Goal: Entertainment & Leisure: Consume media (video, audio)

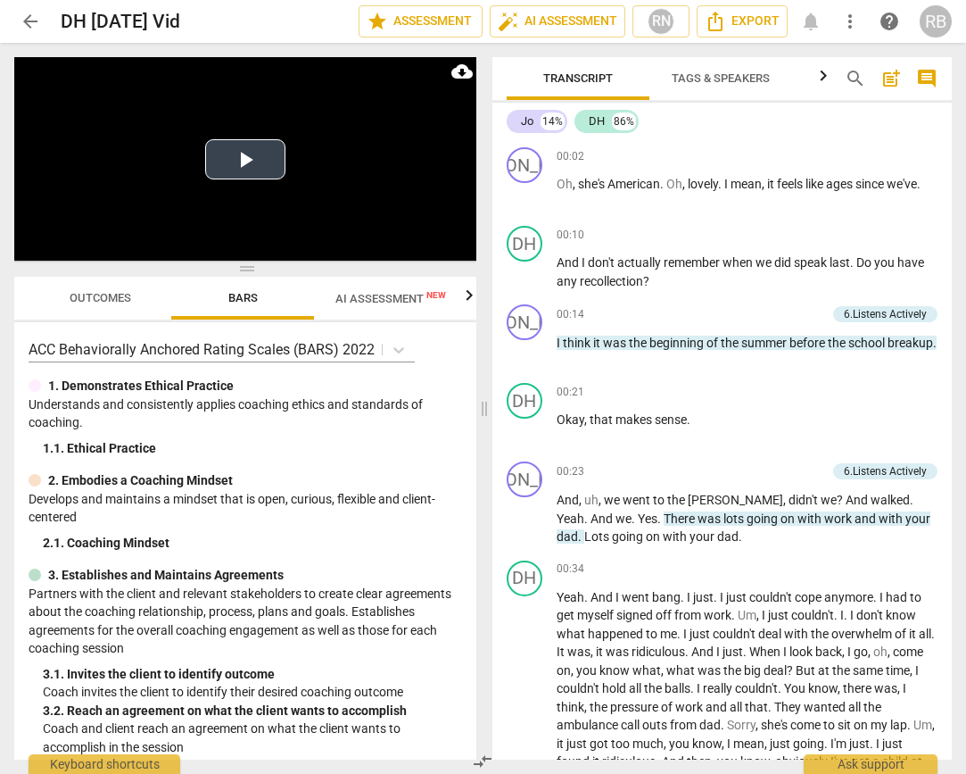
click at [236, 149] on button "Play Video" at bounding box center [245, 159] width 80 height 40
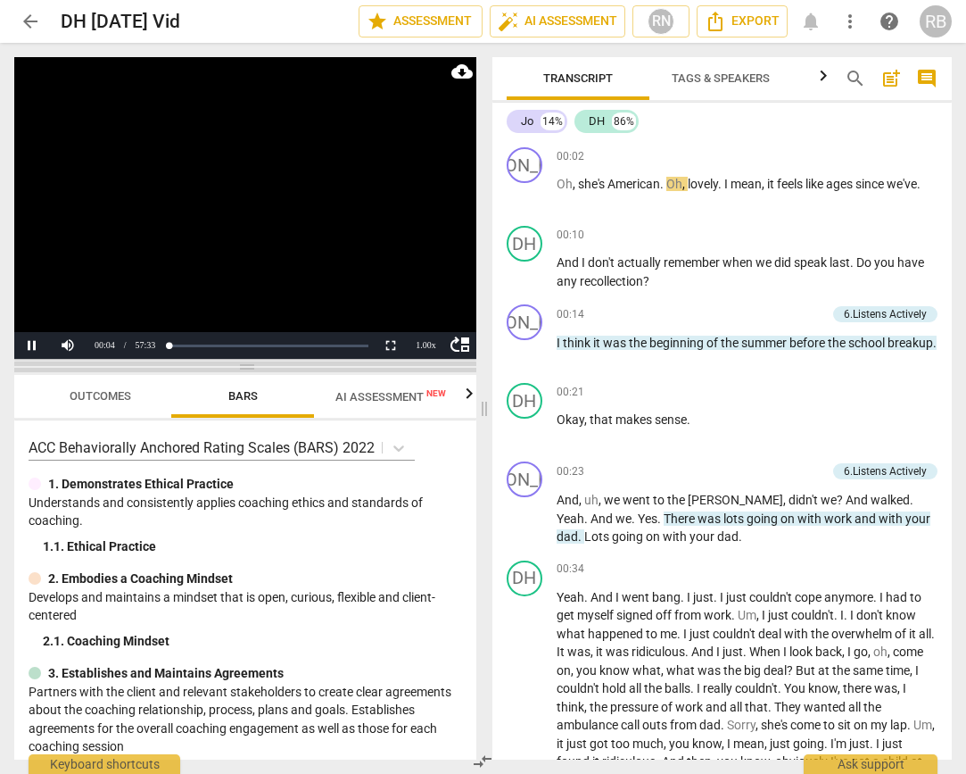
drag, startPoint x: 283, startPoint y: 268, endPoint x: 269, endPoint y: 369, distance: 102.7
click at [269, 372] on span at bounding box center [245, 366] width 462 height 11
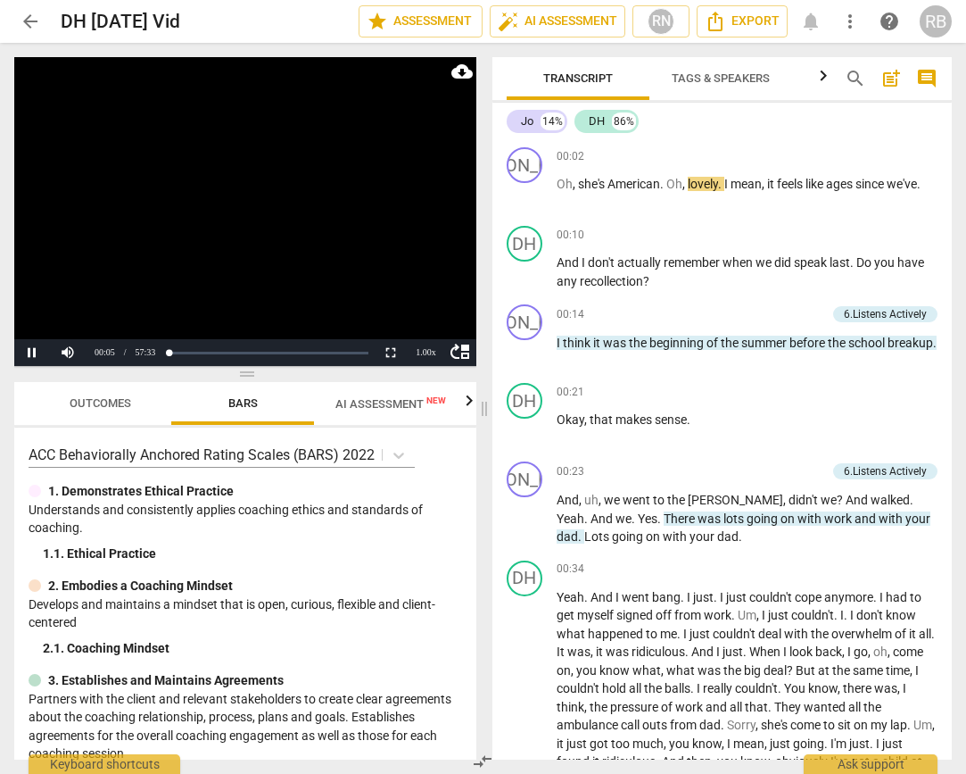
click at [107, 396] on span "Outcomes" at bounding box center [101, 402] width 62 height 13
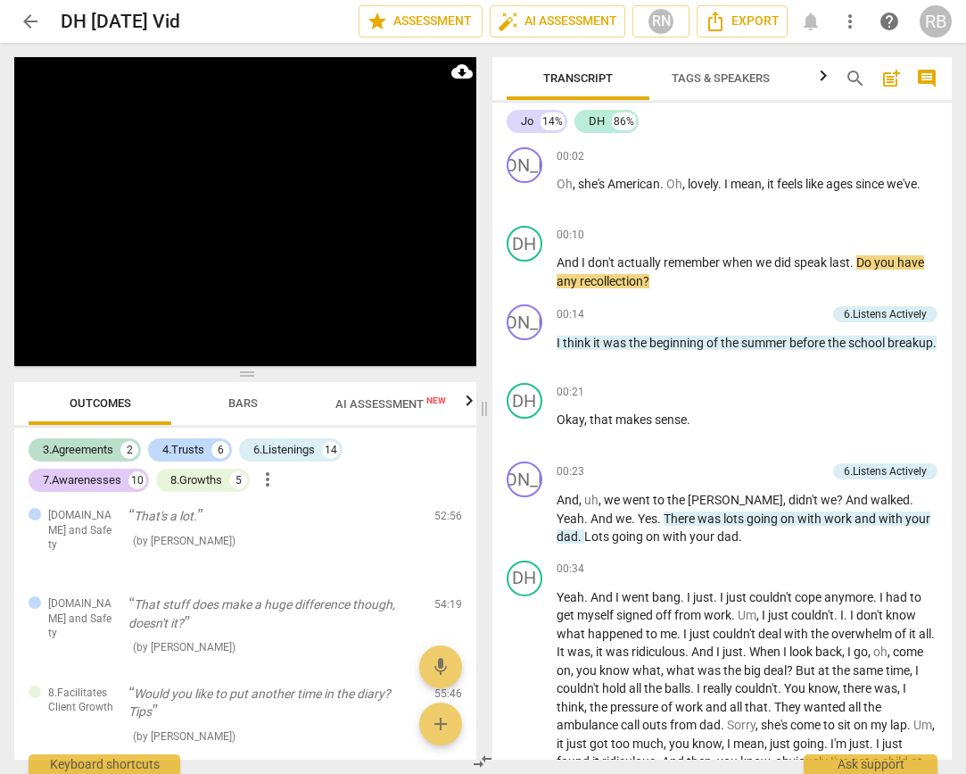
scroll to position [2762, 0]
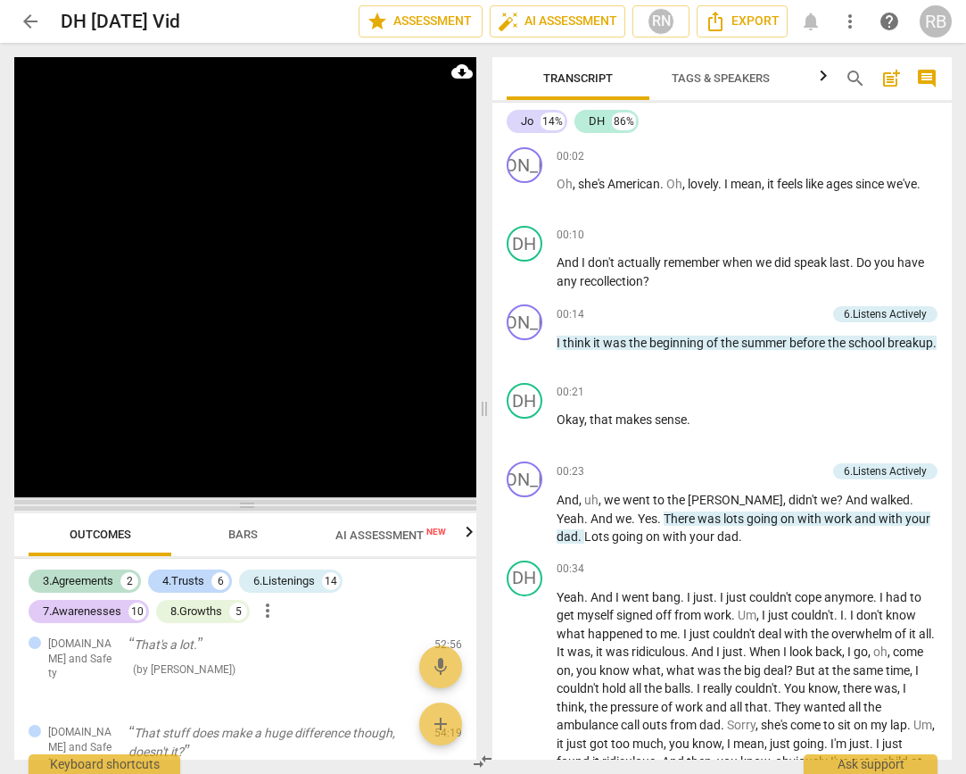
drag, startPoint x: 244, startPoint y: 372, endPoint x: 252, endPoint y: 502, distance: 130.5
click at [248, 503] on span at bounding box center [245, 505] width 462 height 11
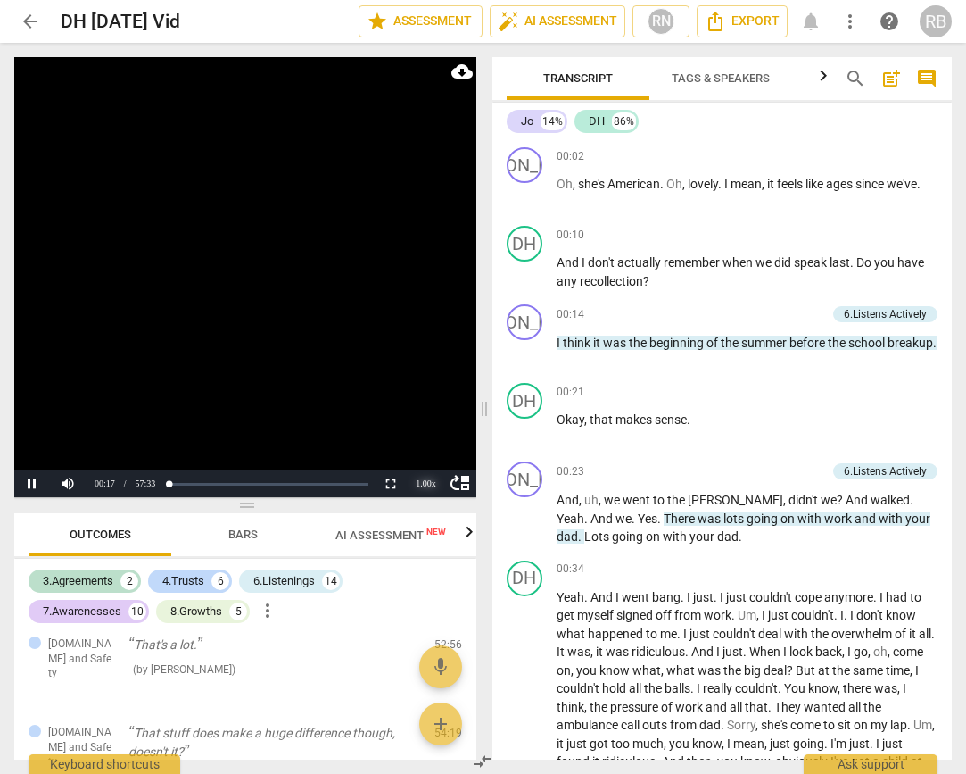
click at [423, 480] on div "1.00 x" at bounding box center [427, 483] width 36 height 27
click at [435, 452] on li "2x" at bounding box center [427, 462] width 36 height 20
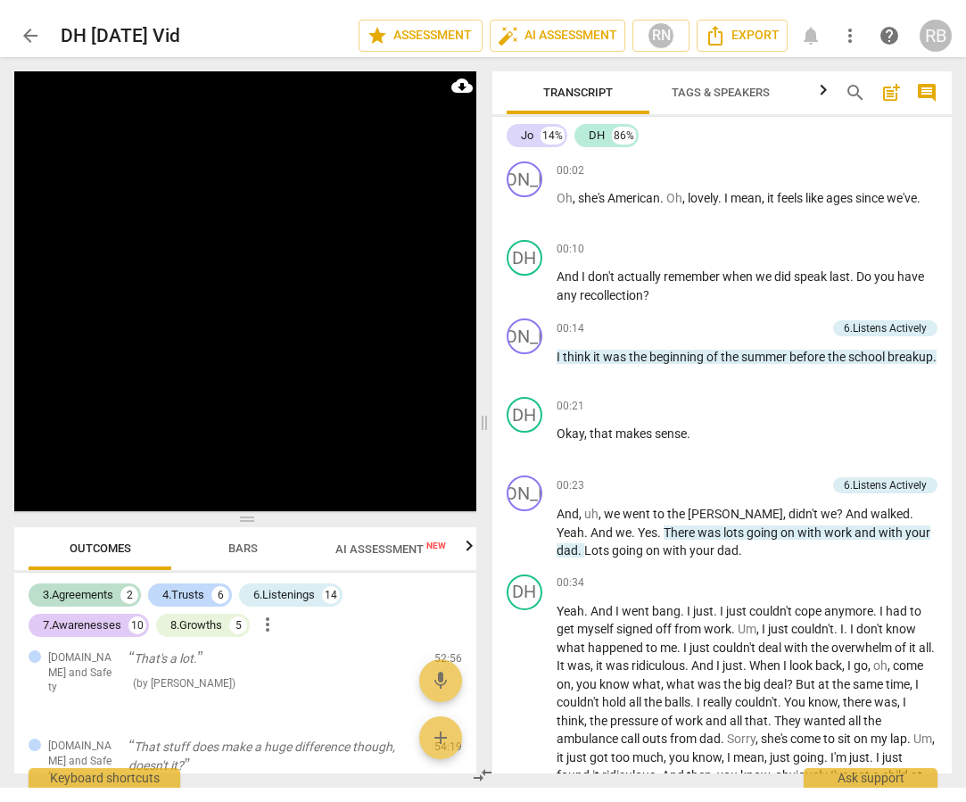
scroll to position [635, 0]
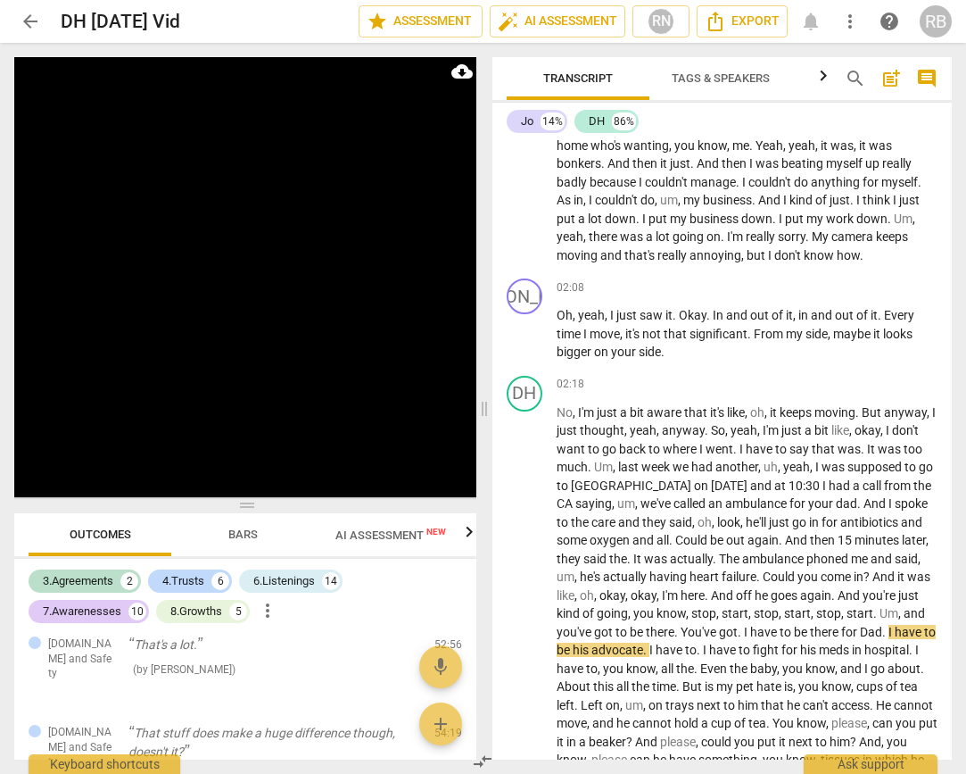
click at [30, 16] on span "arrow_back" at bounding box center [30, 21] width 21 height 21
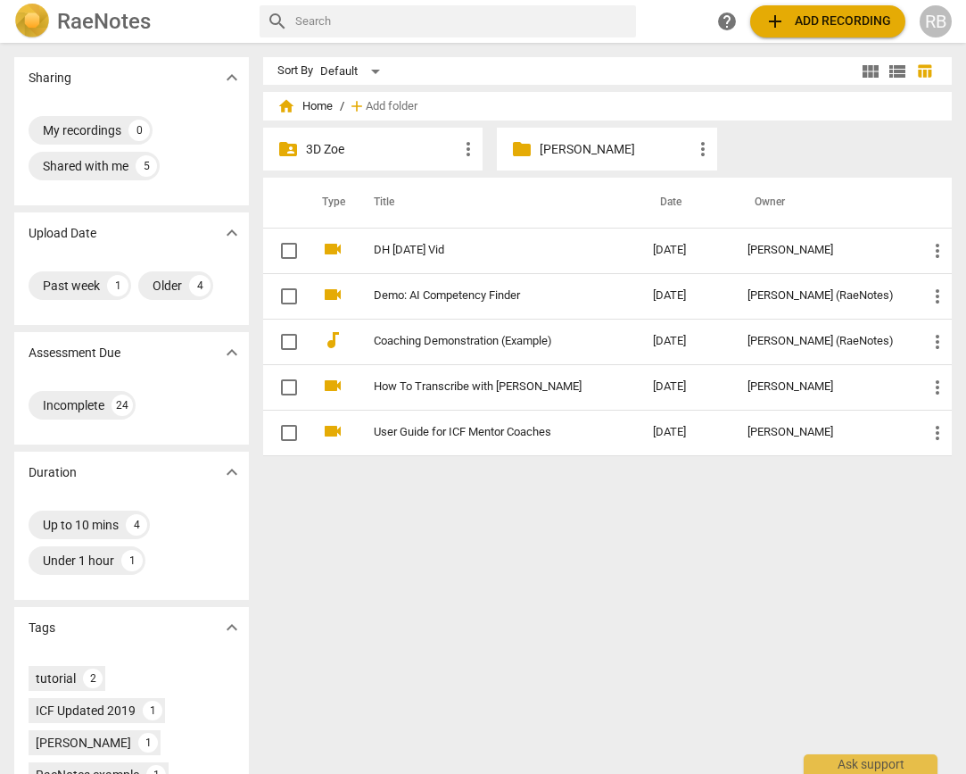
click at [569, 148] on p "[PERSON_NAME]" at bounding box center [616, 149] width 153 height 19
click at [579, 152] on p "[PERSON_NAME]" at bounding box center [616, 149] width 153 height 19
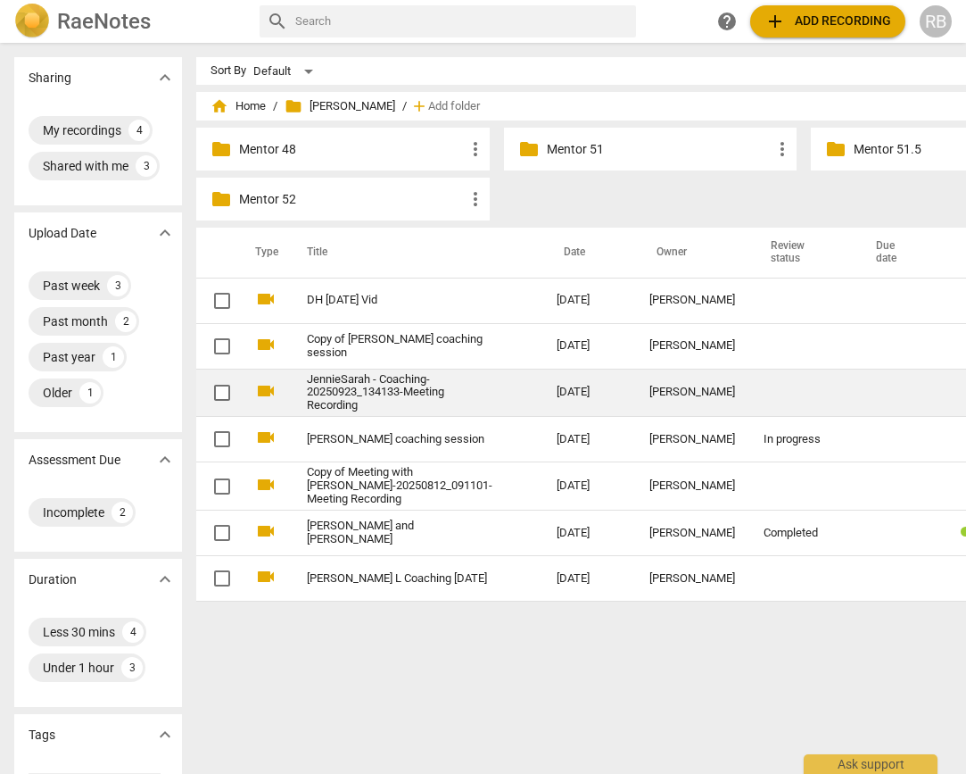
click at [650, 399] on div "[PERSON_NAME]" at bounding box center [693, 392] width 86 height 13
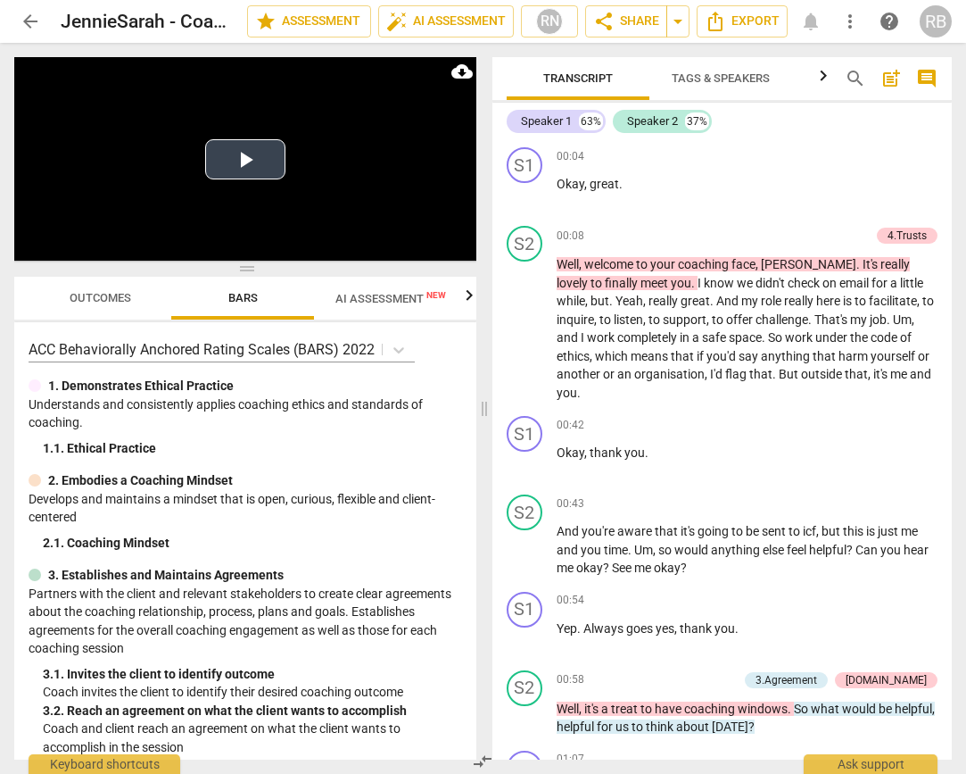
click at [251, 166] on button "Play Video" at bounding box center [245, 159] width 80 height 40
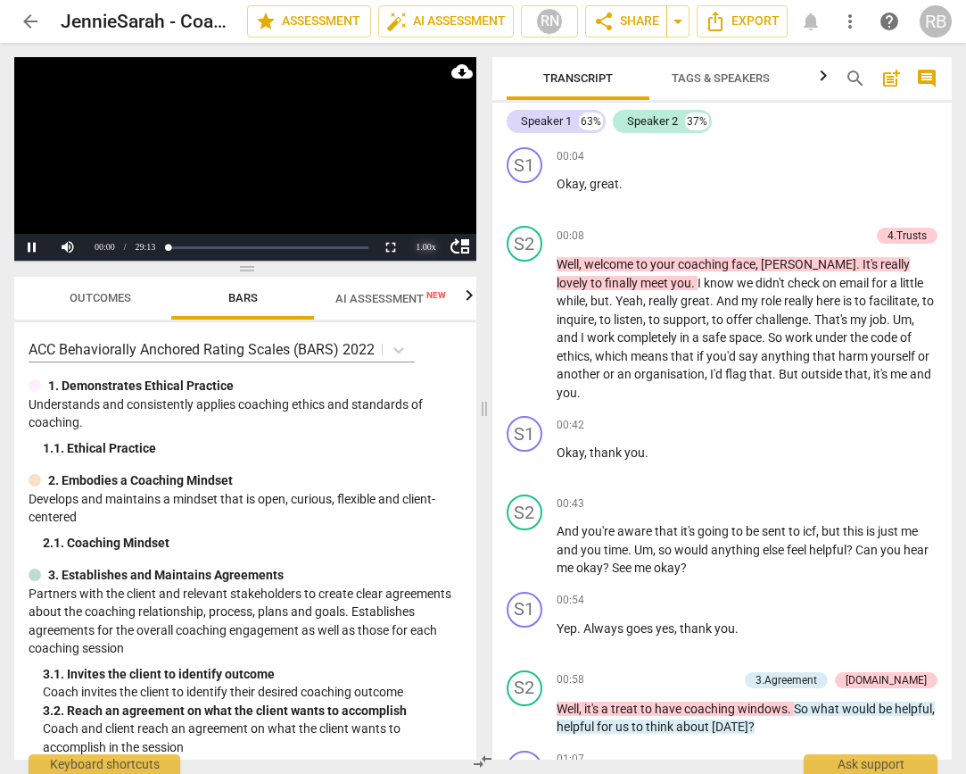
click at [432, 245] on div "1.00 x" at bounding box center [427, 247] width 36 height 27
click at [431, 224] on li "2x" at bounding box center [427, 225] width 36 height 20
click at [422, 245] on div "2.00 x" at bounding box center [427, 247] width 36 height 27
click at [423, 203] on li "1.5x" at bounding box center [427, 205] width 36 height 20
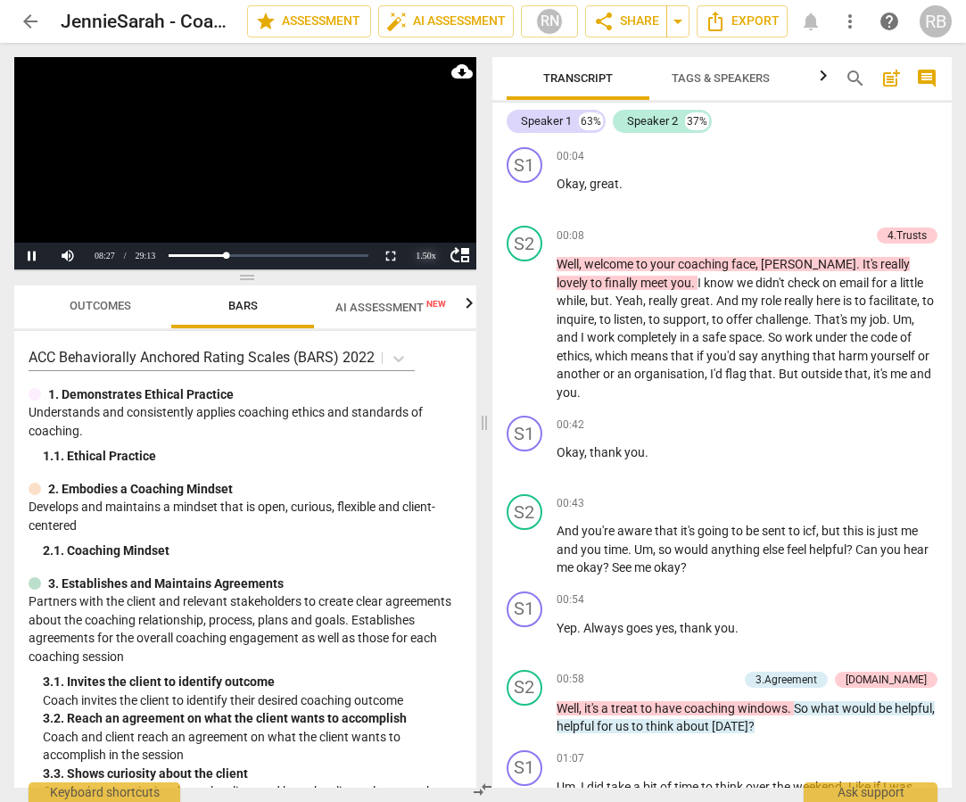
click at [422, 257] on div "1.50 x" at bounding box center [427, 256] width 36 height 27
click at [424, 228] on li "2x" at bounding box center [427, 233] width 36 height 20
